Goal: Find specific page/section: Find specific page/section

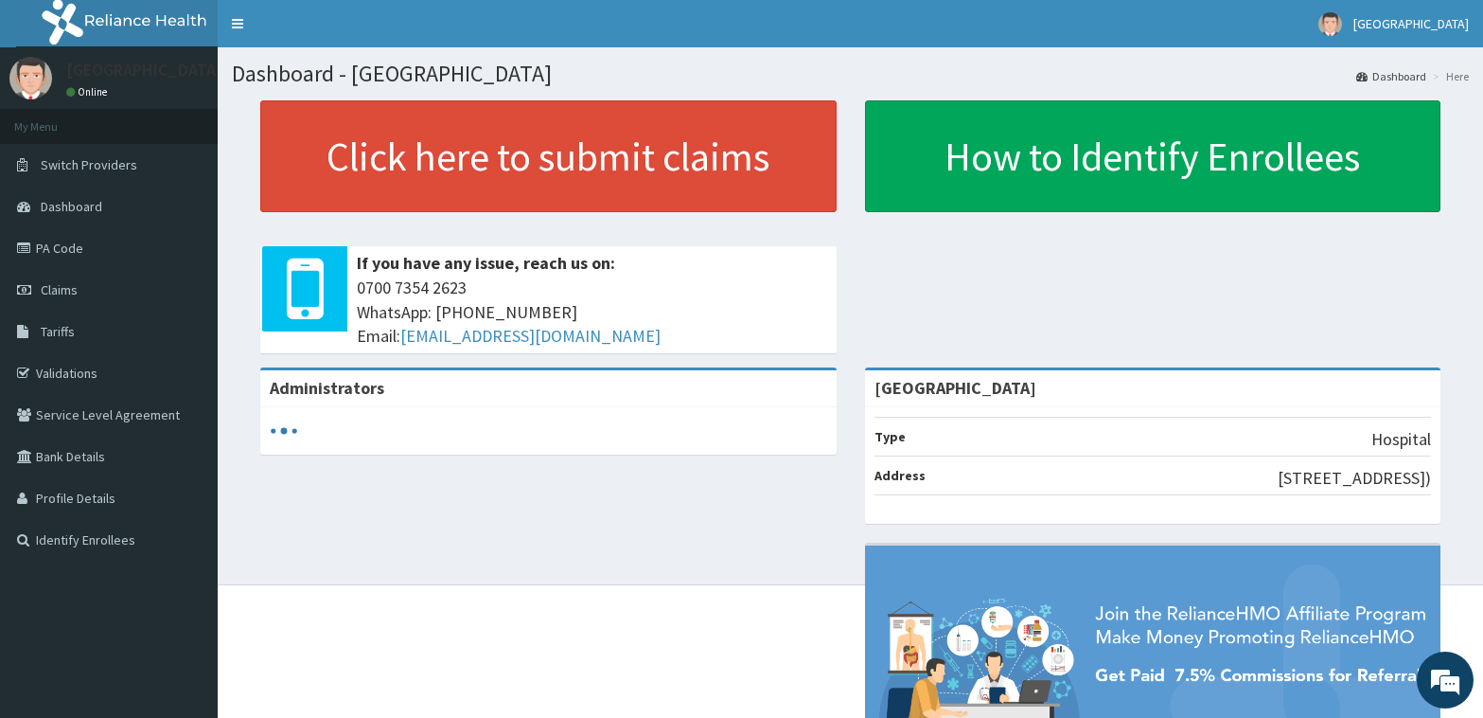
click at [70, 332] on span "Tariffs" at bounding box center [58, 331] width 34 height 17
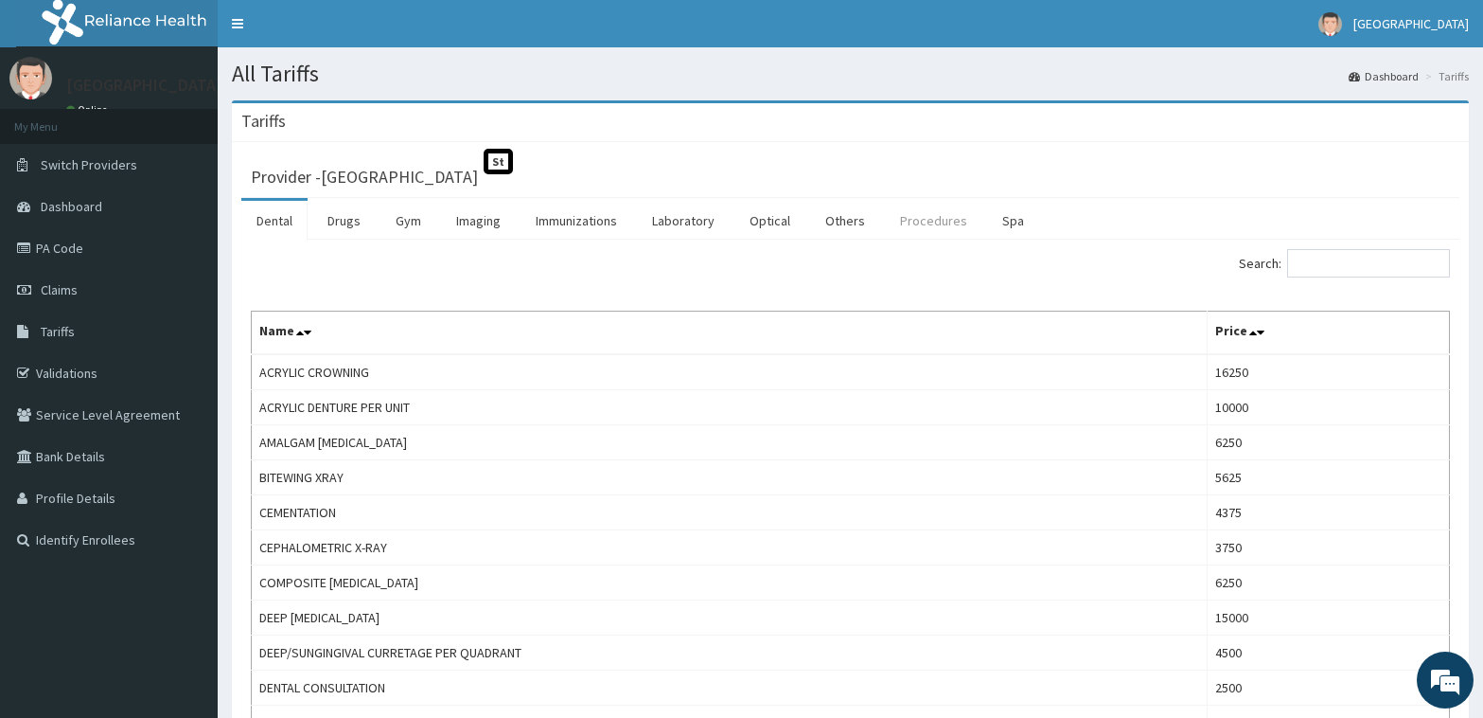
click at [925, 220] on link "Procedures" at bounding box center [934, 221] width 98 height 40
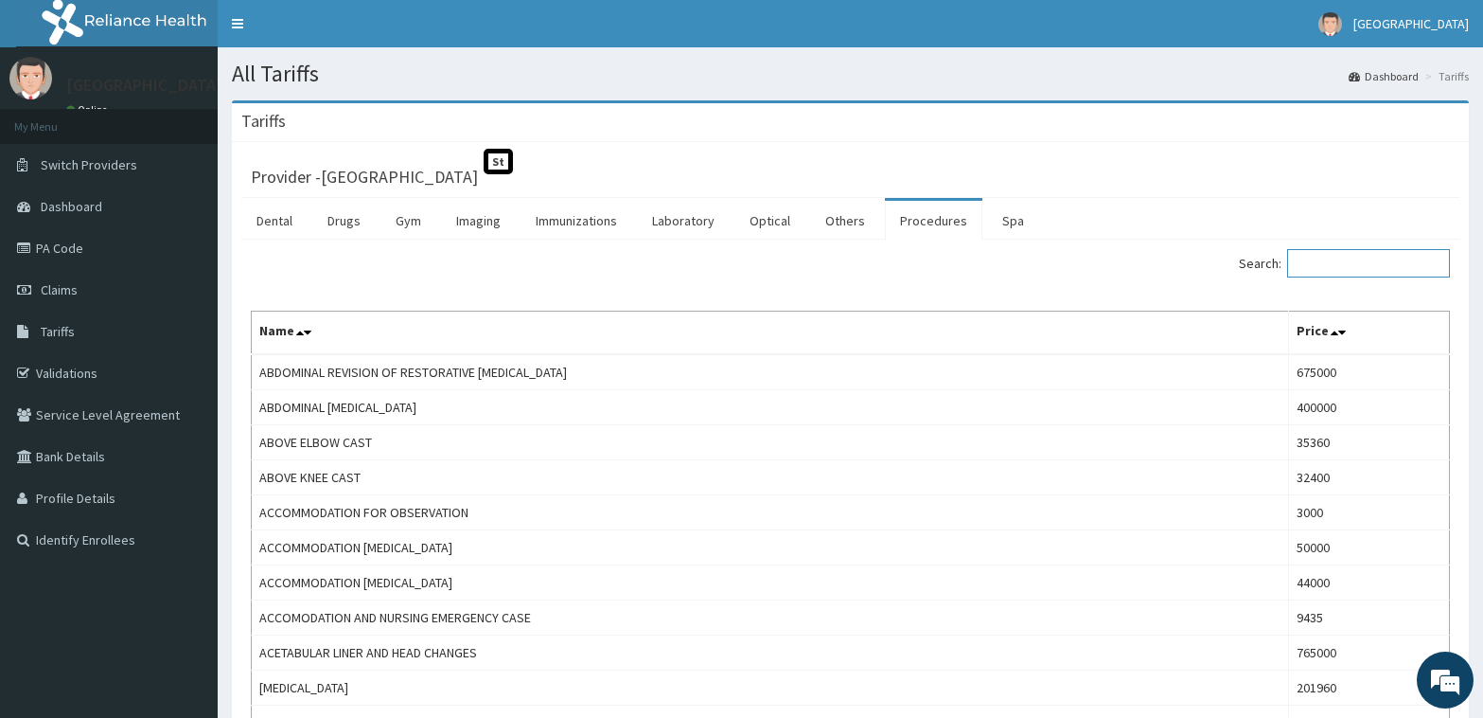
click at [1334, 265] on input "Search:" at bounding box center [1368, 263] width 163 height 28
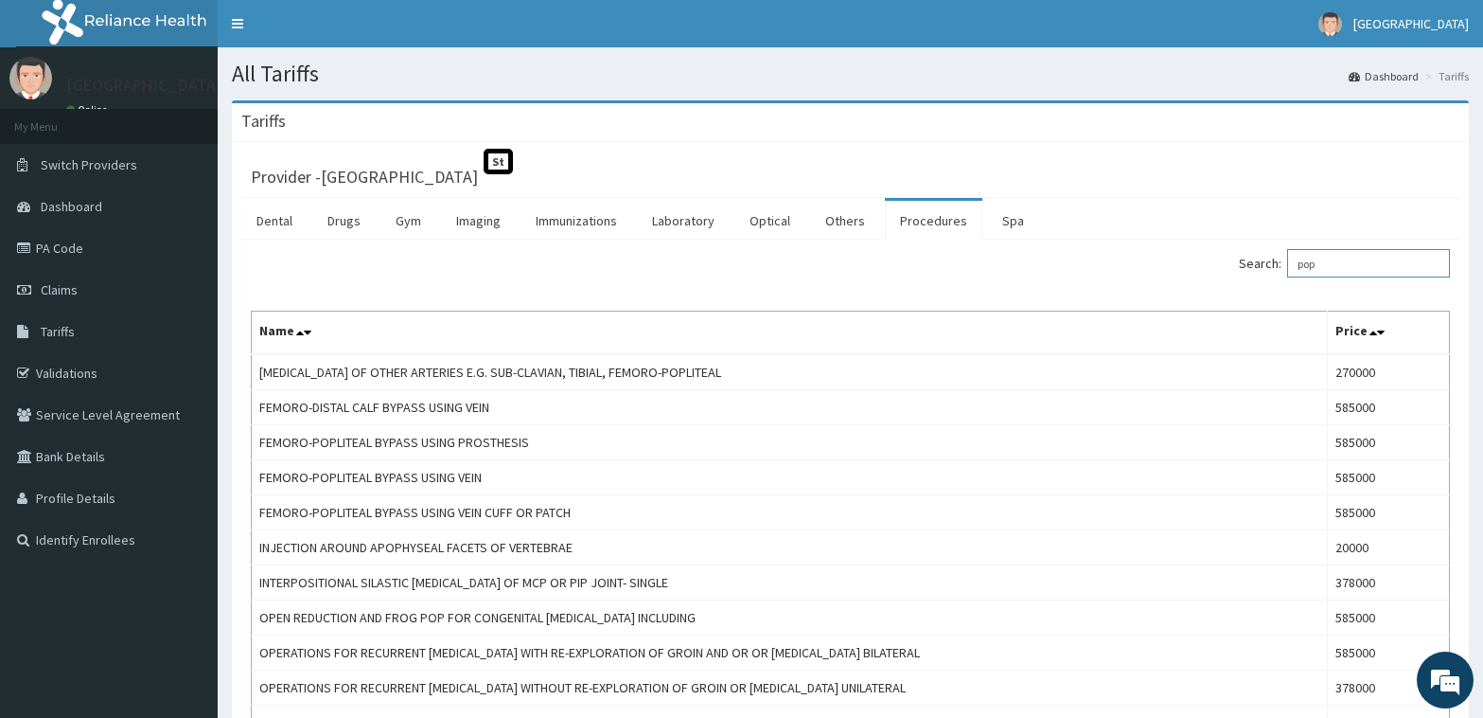
type input "pop"
click at [53, 248] on link "PA Code" at bounding box center [109, 248] width 218 height 42
